Goal: Transaction & Acquisition: Purchase product/service

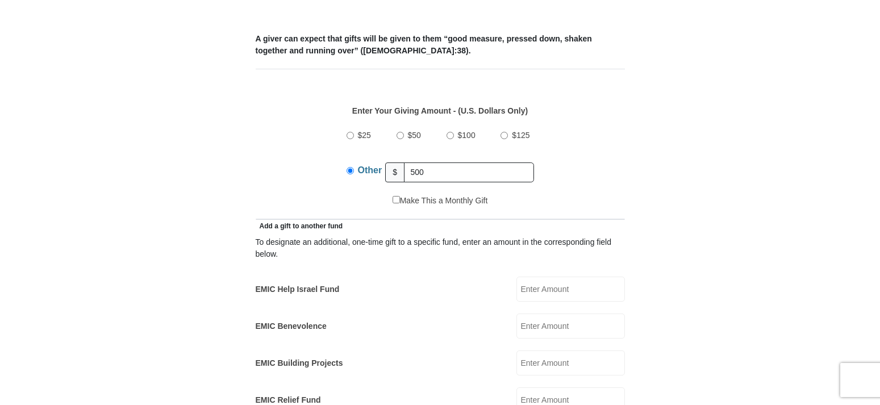
scroll to position [463, 0]
type input "500.00"
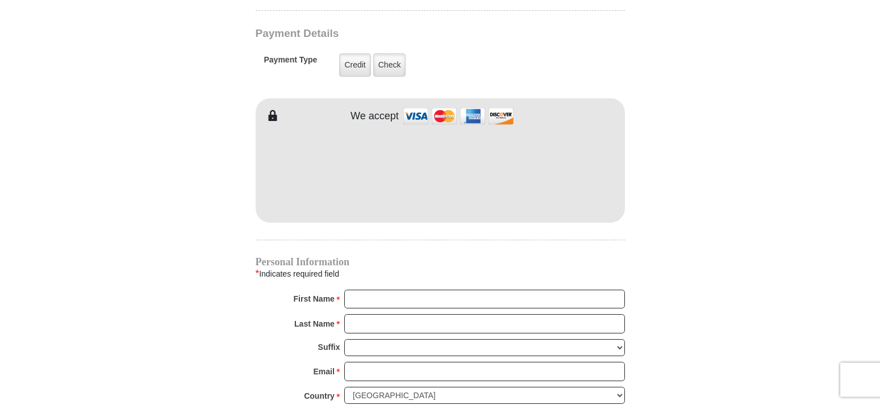
scroll to position [927, 0]
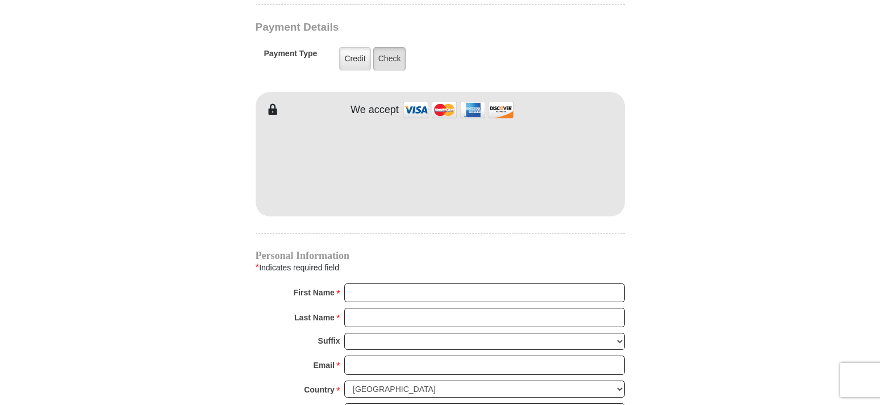
click at [383, 47] on label "Check" at bounding box center [389, 58] width 33 height 23
click at [0, 0] on input "Check" at bounding box center [0, 0] width 0 height 0
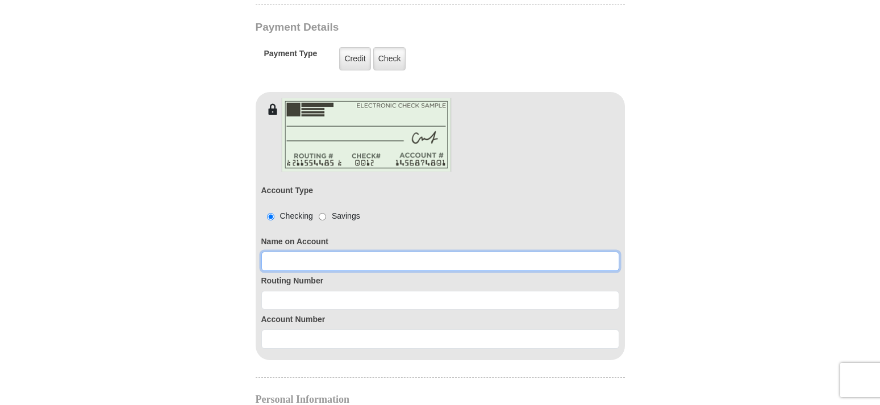
click at [285, 252] on input at bounding box center [440, 261] width 358 height 19
type input "Marceta"
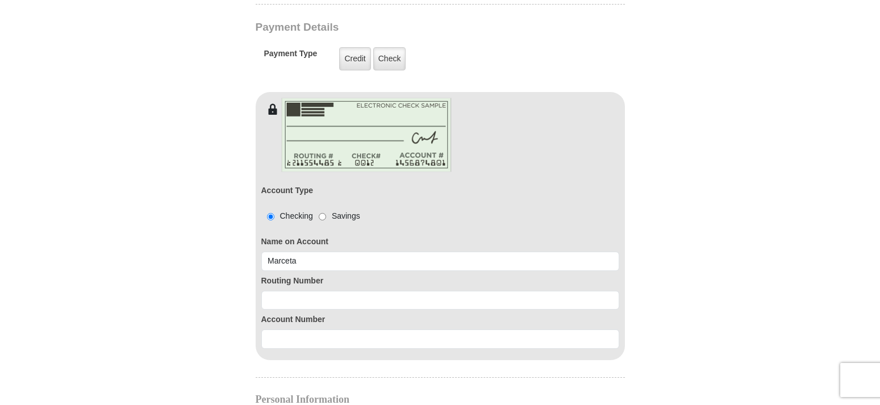
type input "2501 Cibolo Hills Parkway #200"
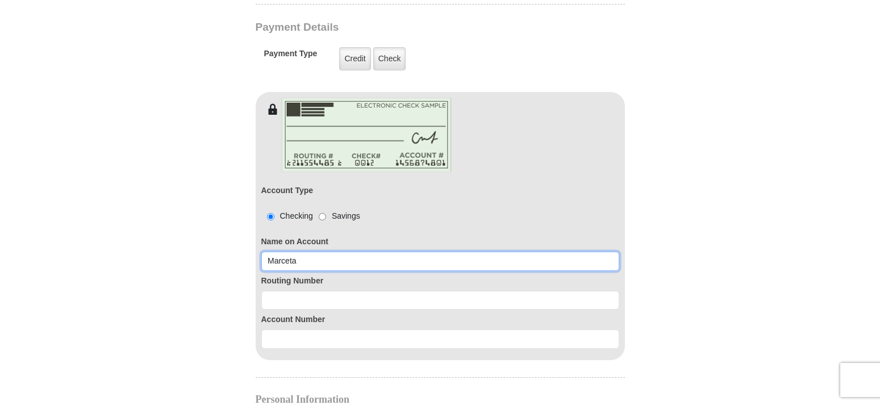
type input "Marceta Brooks"
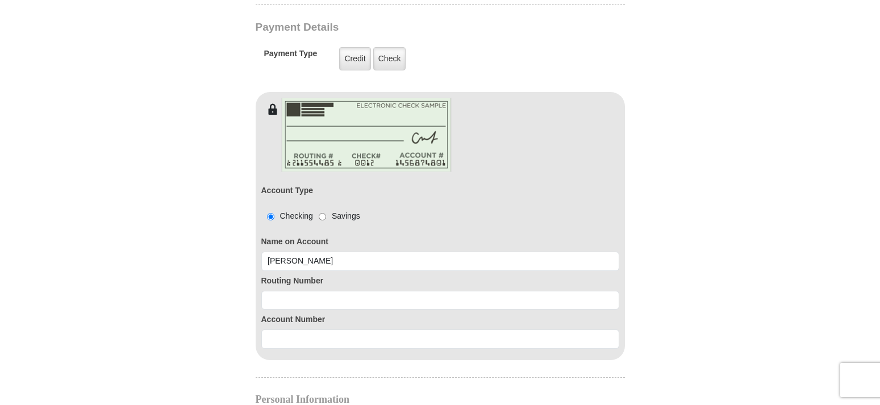
type input "Marceta"
type input "Brooks"
type input "marcetabrooks@gmail.com"
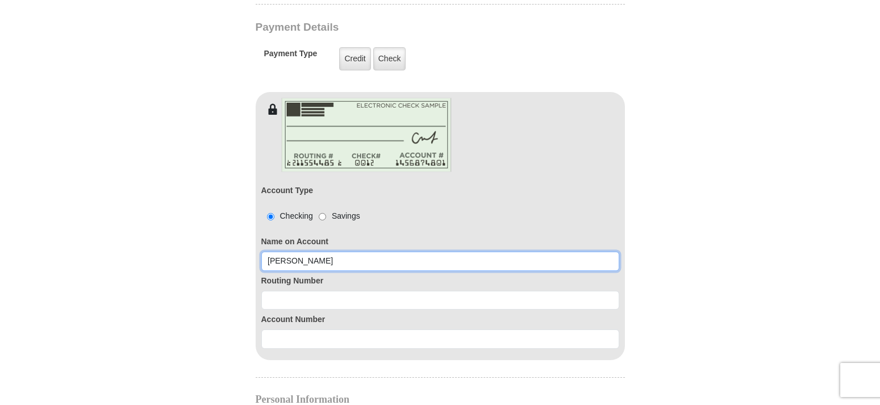
type input "2501 Cibolo Hills Parkway #200"
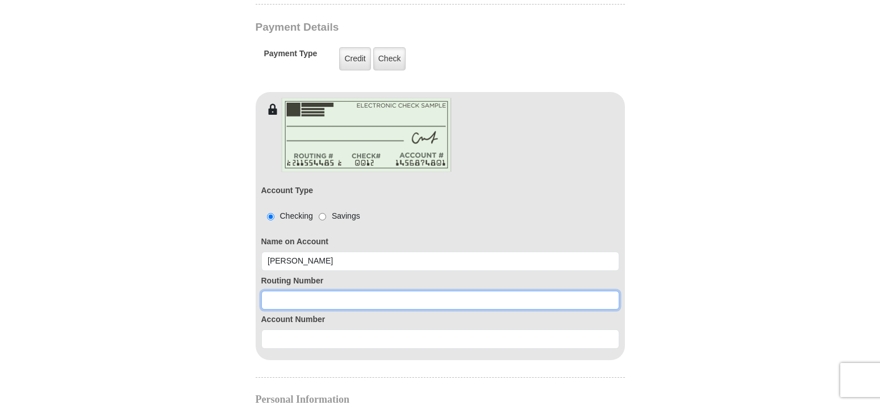
click at [308, 291] on input at bounding box center [440, 300] width 358 height 19
type input "311981614"
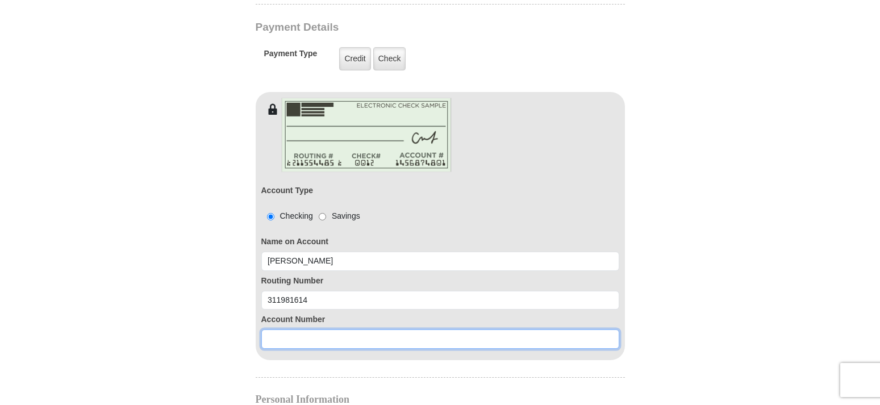
click at [295, 329] on input at bounding box center [440, 338] width 358 height 19
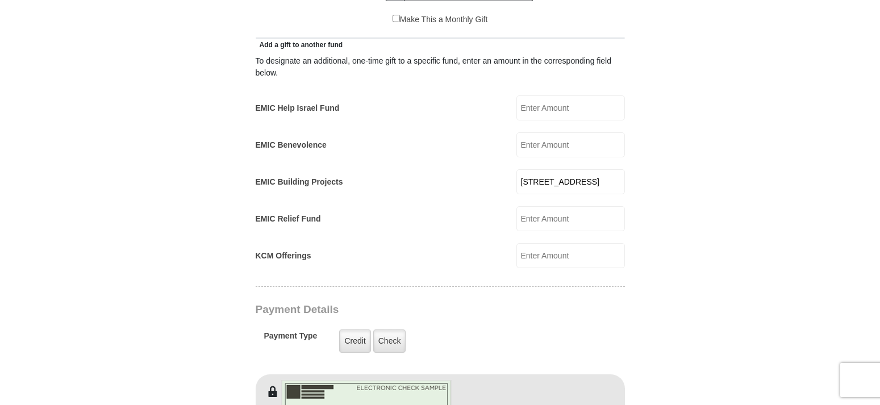
scroll to position [637, 0]
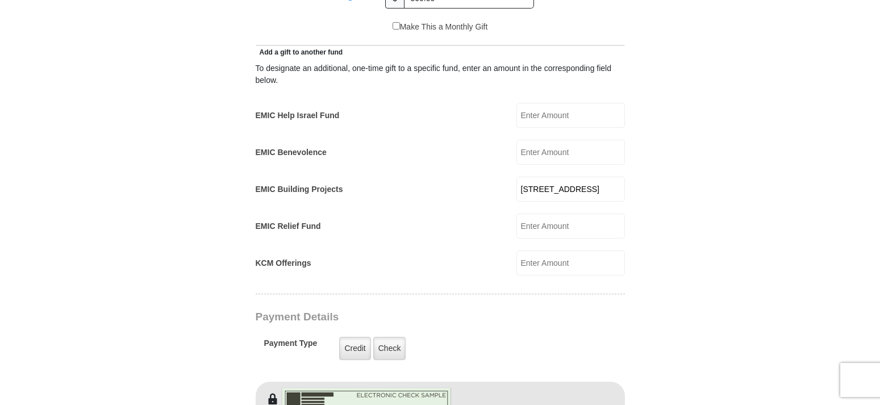
type input "103038661"
click at [578, 177] on input "2501 Cibolo Hills Parkway #200" at bounding box center [570, 189] width 108 height 25
click at [646, 244] on form "Eagle Mountain International Church Online Giving Because of gifts like yours, …" at bounding box center [439, 319] width 647 height 1823
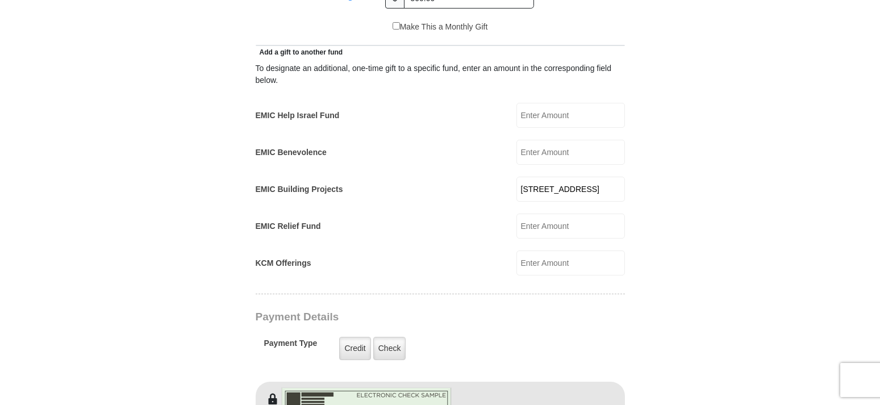
click at [573, 178] on input "2501 Cibolo Hills Parkway #200" at bounding box center [570, 189] width 108 height 25
select select "US"
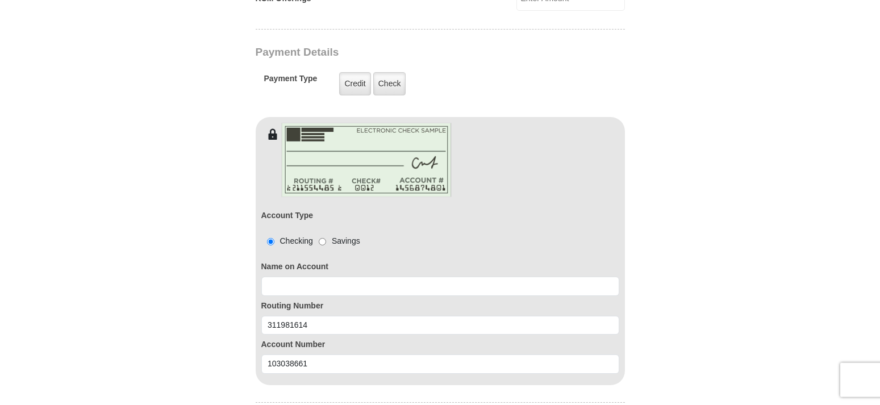
scroll to position [927, 0]
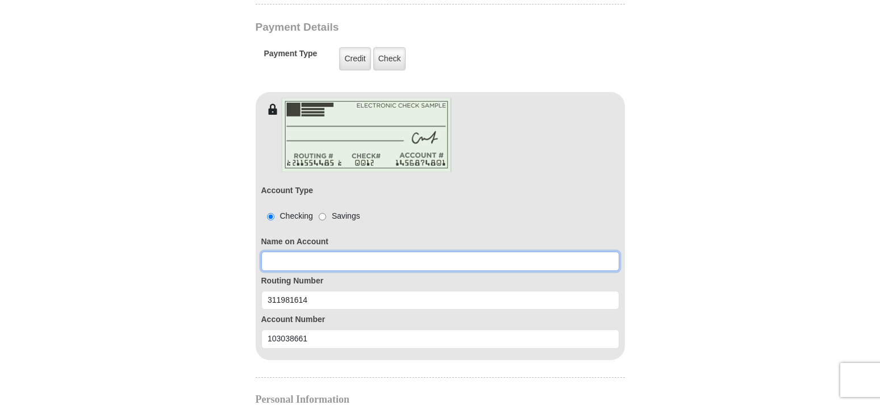
click at [279, 252] on input at bounding box center [440, 261] width 358 height 19
type input "M"
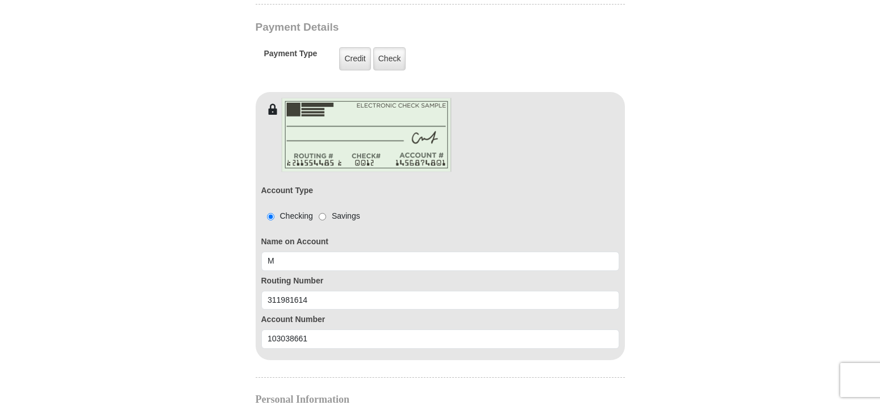
type input "2501 Cibolo Hills Parkway #200"
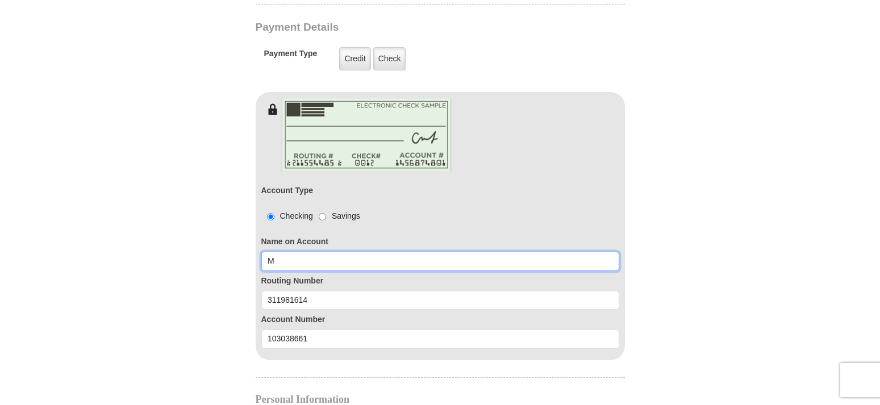
type input "Marceta Brooks"
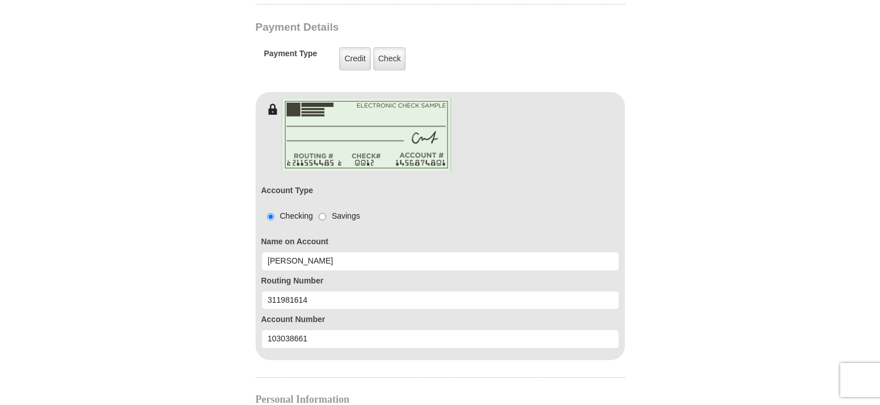
type input "Marceta"
type input "Brooks"
type input "marcetabrooks@gmail.com"
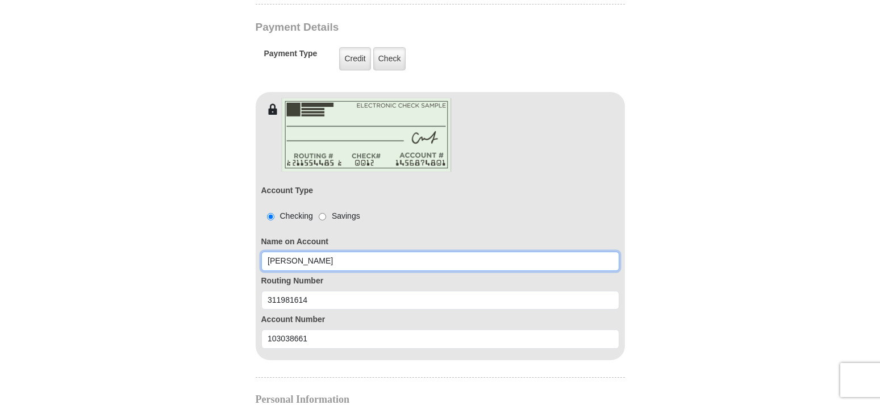
type input "2501 Cibolo Hills Parkway #200"
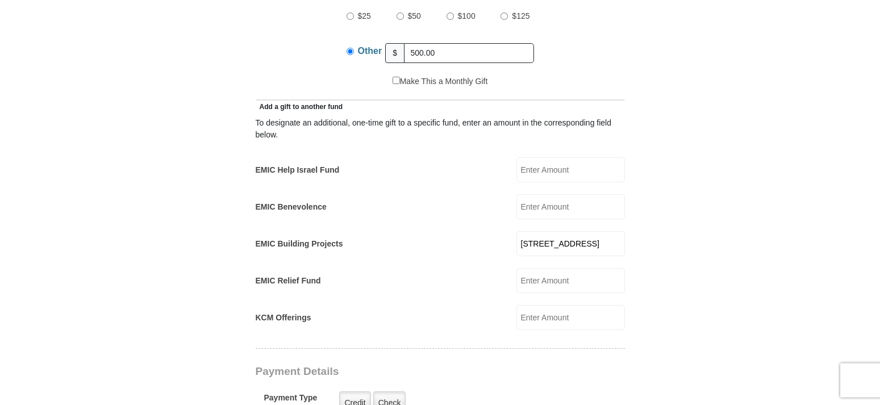
scroll to position [579, 0]
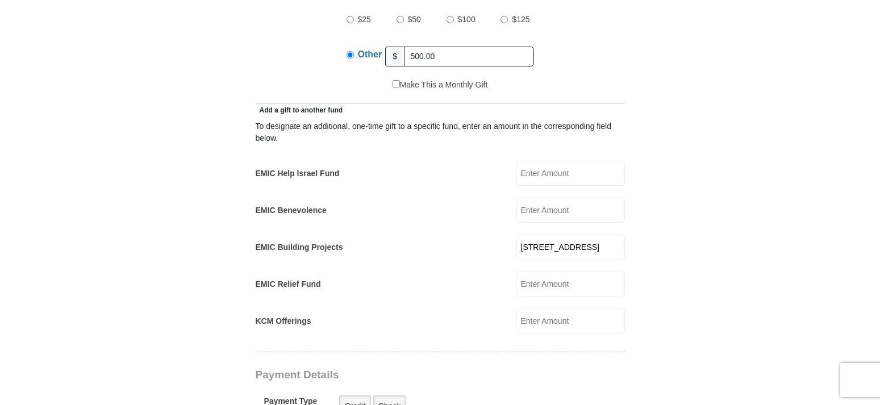
click at [564, 236] on input "2501 Cibolo Hills Parkway #200" at bounding box center [570, 247] width 108 height 25
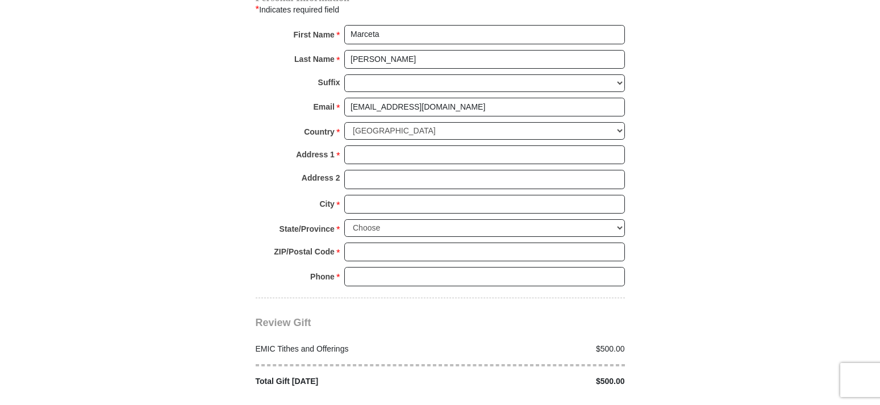
scroll to position [1332, 0]
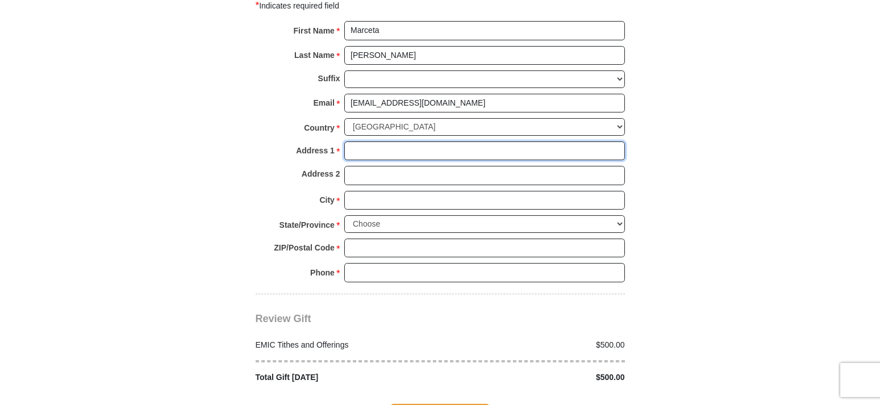
click at [383, 141] on input "Address 1 *" at bounding box center [484, 150] width 281 height 19
type input "2501 Cibolo Hills Parkway #2003"
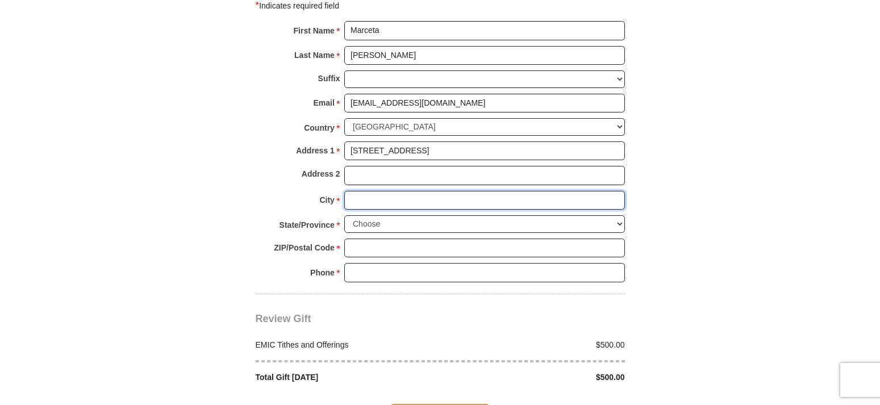
type input "Fort Worth"
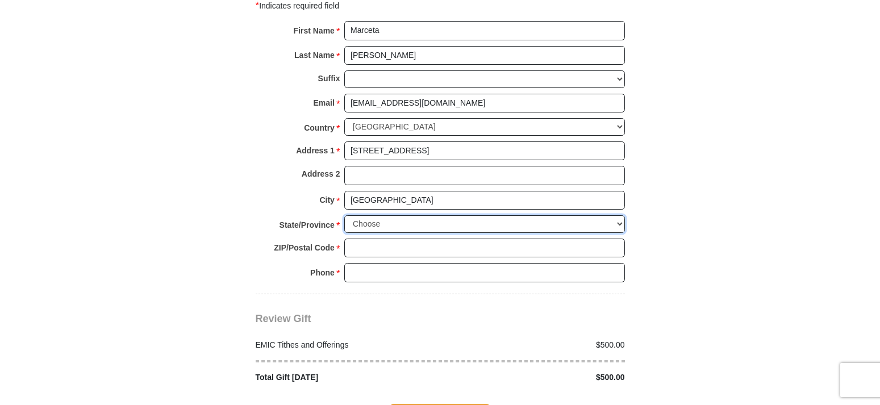
select select "TX"
type input "76179"
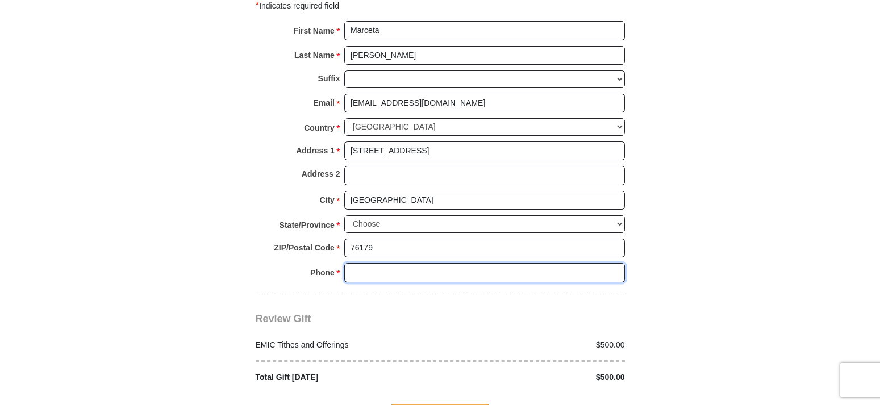
type input "4693692511"
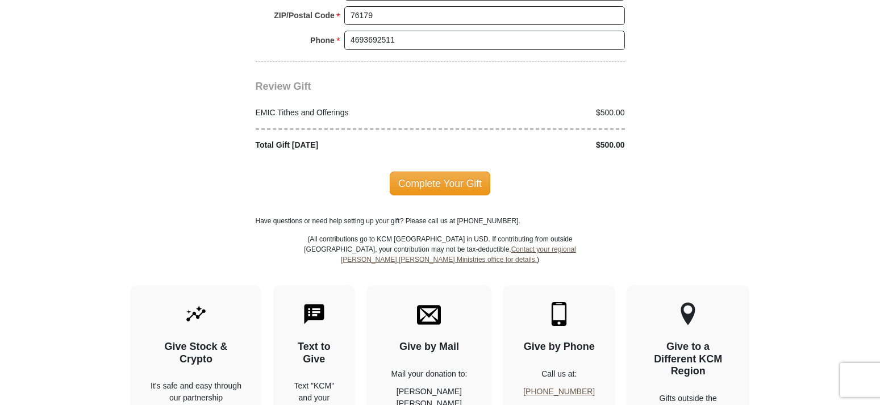
scroll to position [1564, 0]
click at [430, 172] on span "Complete Your Gift" at bounding box center [440, 184] width 101 height 24
